Goal: Information Seeking & Learning: Learn about a topic

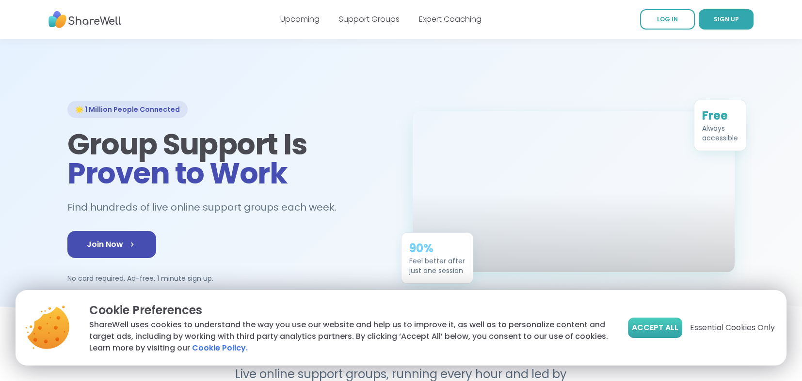
click at [666, 326] on span "Accept All" at bounding box center [655, 328] width 47 height 12
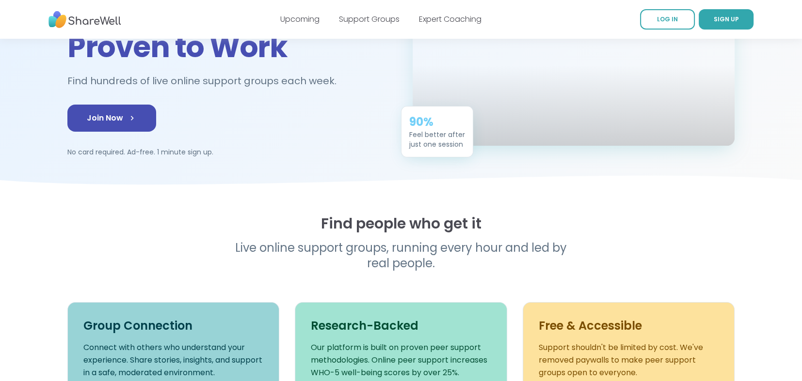
scroll to position [48, 0]
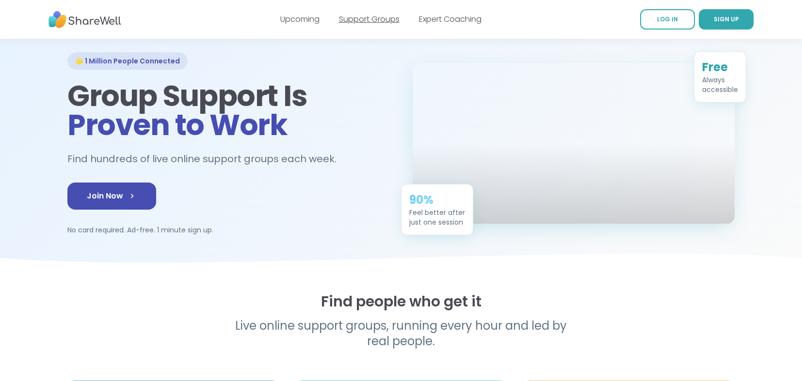
click at [353, 22] on link "Support Groups" at bounding box center [369, 19] width 61 height 11
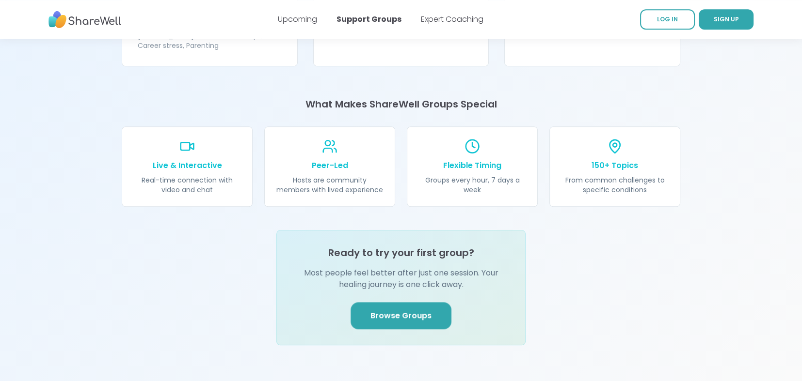
scroll to position [1066, 0]
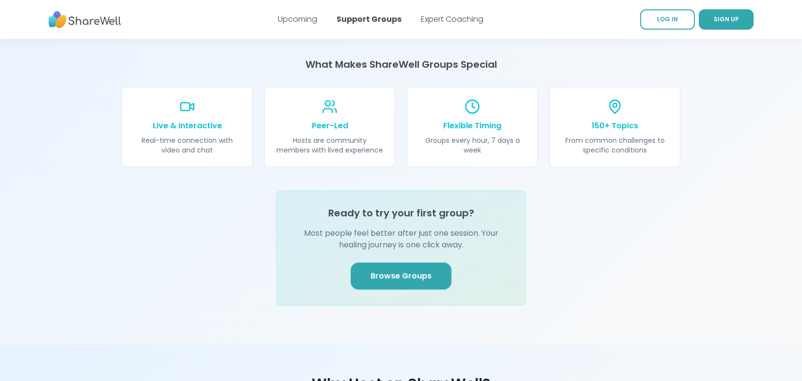
click at [403, 270] on span "Browse Groups" at bounding box center [400, 276] width 61 height 12
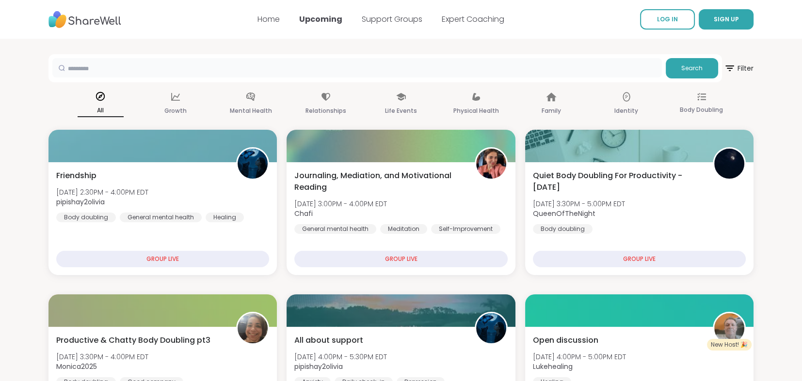
click at [143, 71] on input "text" at bounding box center [356, 67] width 609 height 19
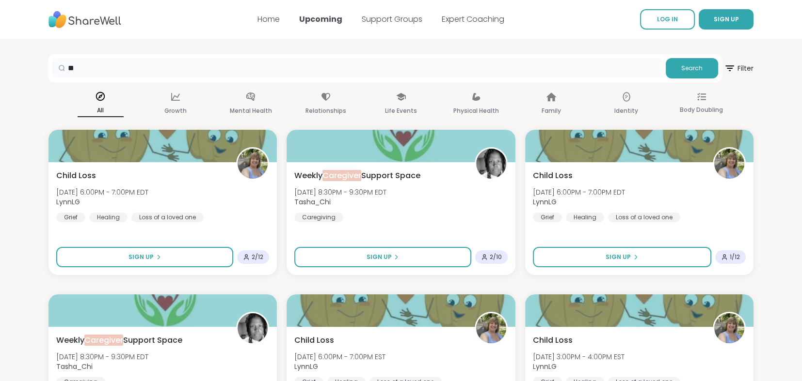
type input "*"
type input "******"
